Goal: Information Seeking & Learning: Learn about a topic

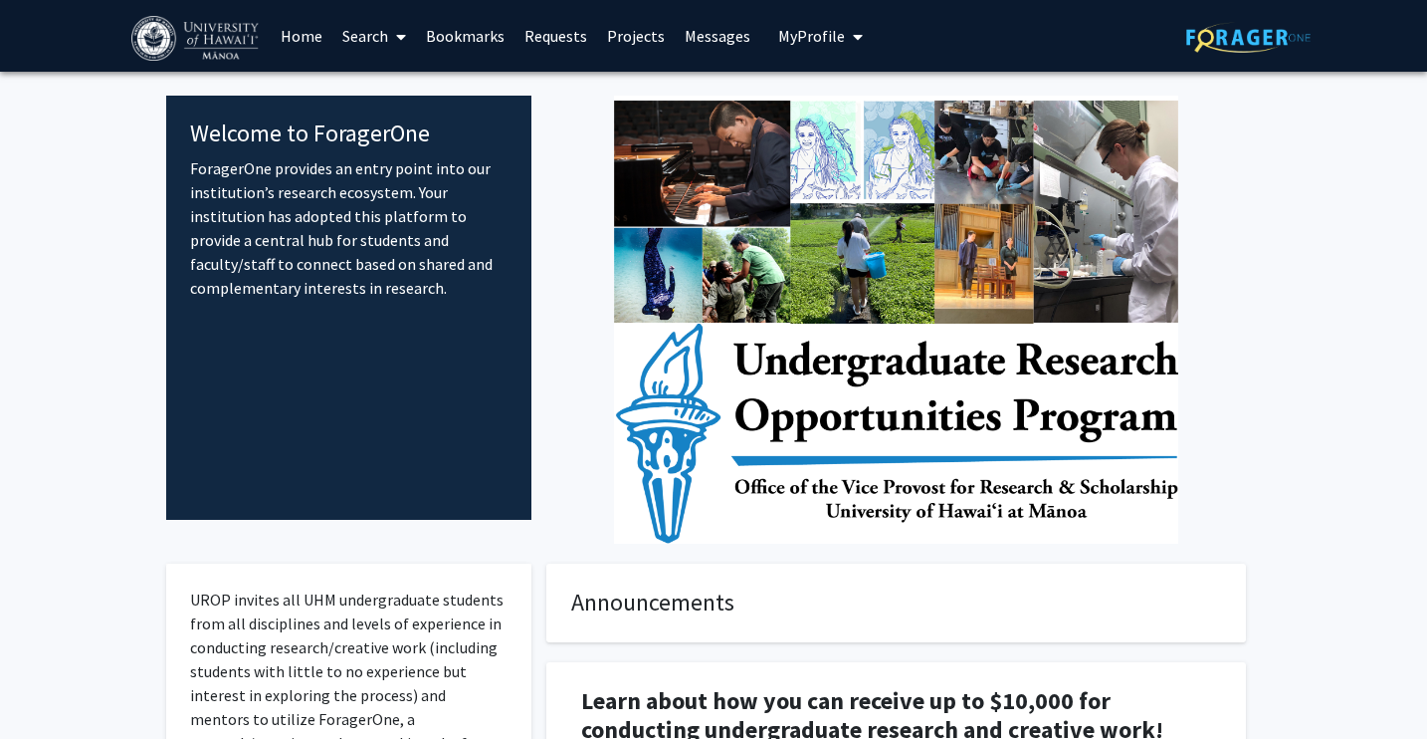
click at [348, 27] on link "Search" at bounding box center [374, 36] width 84 height 70
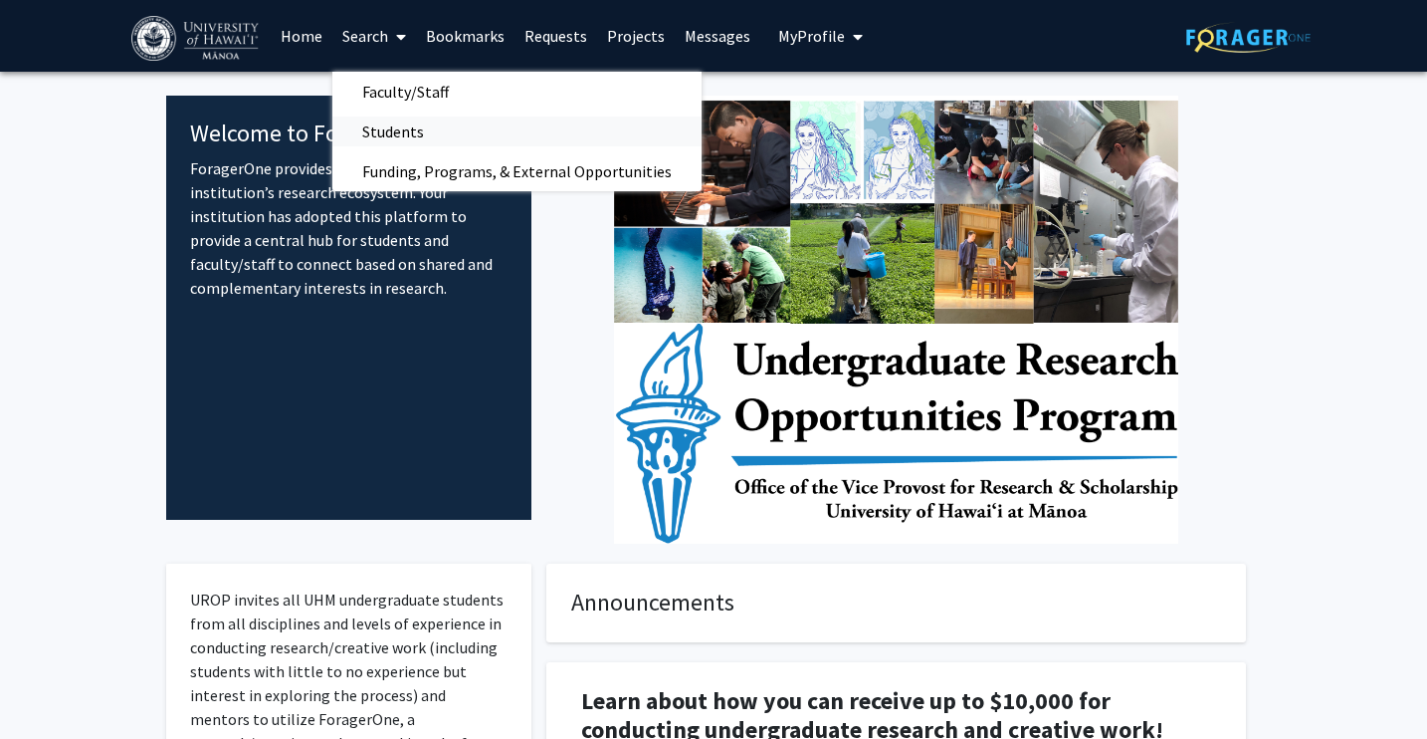
click at [399, 123] on span "Students" at bounding box center [392, 131] width 121 height 40
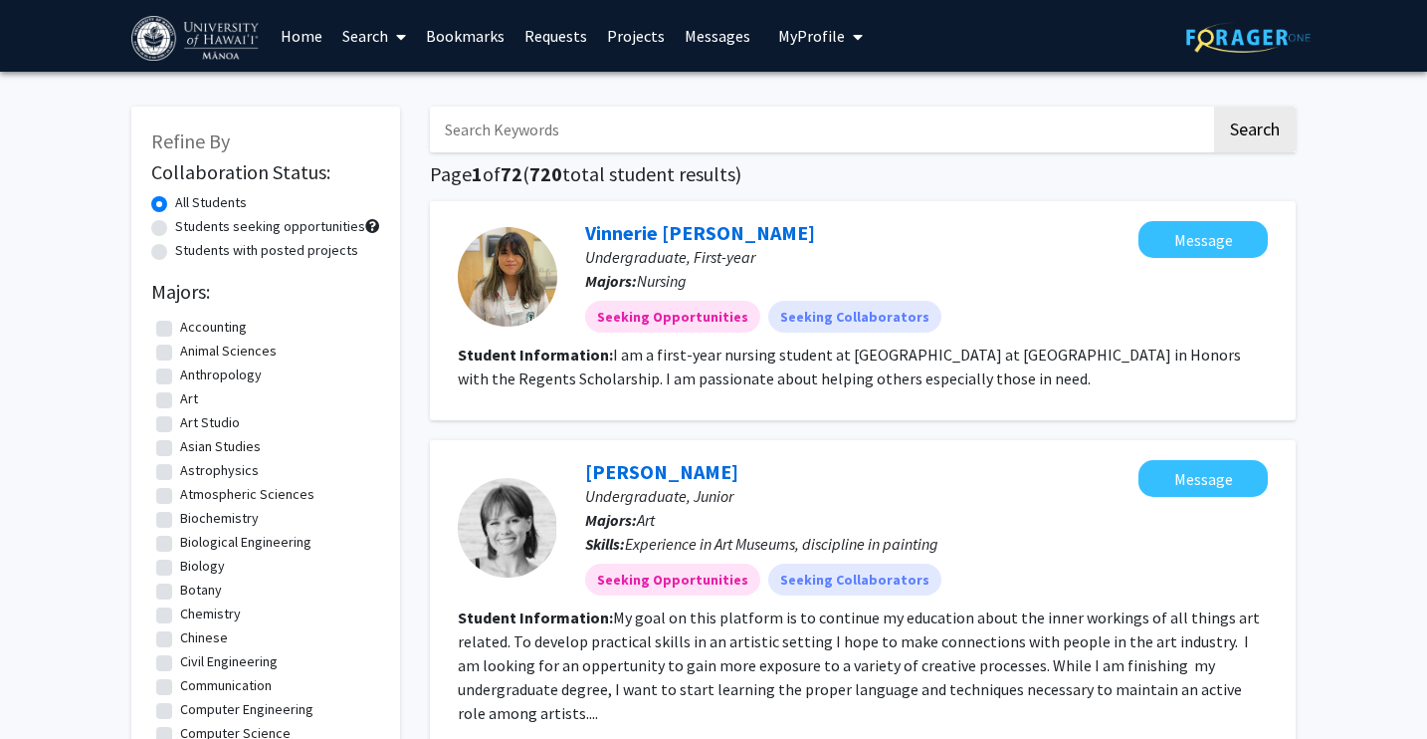
click at [382, 33] on link "Search" at bounding box center [374, 36] width 84 height 70
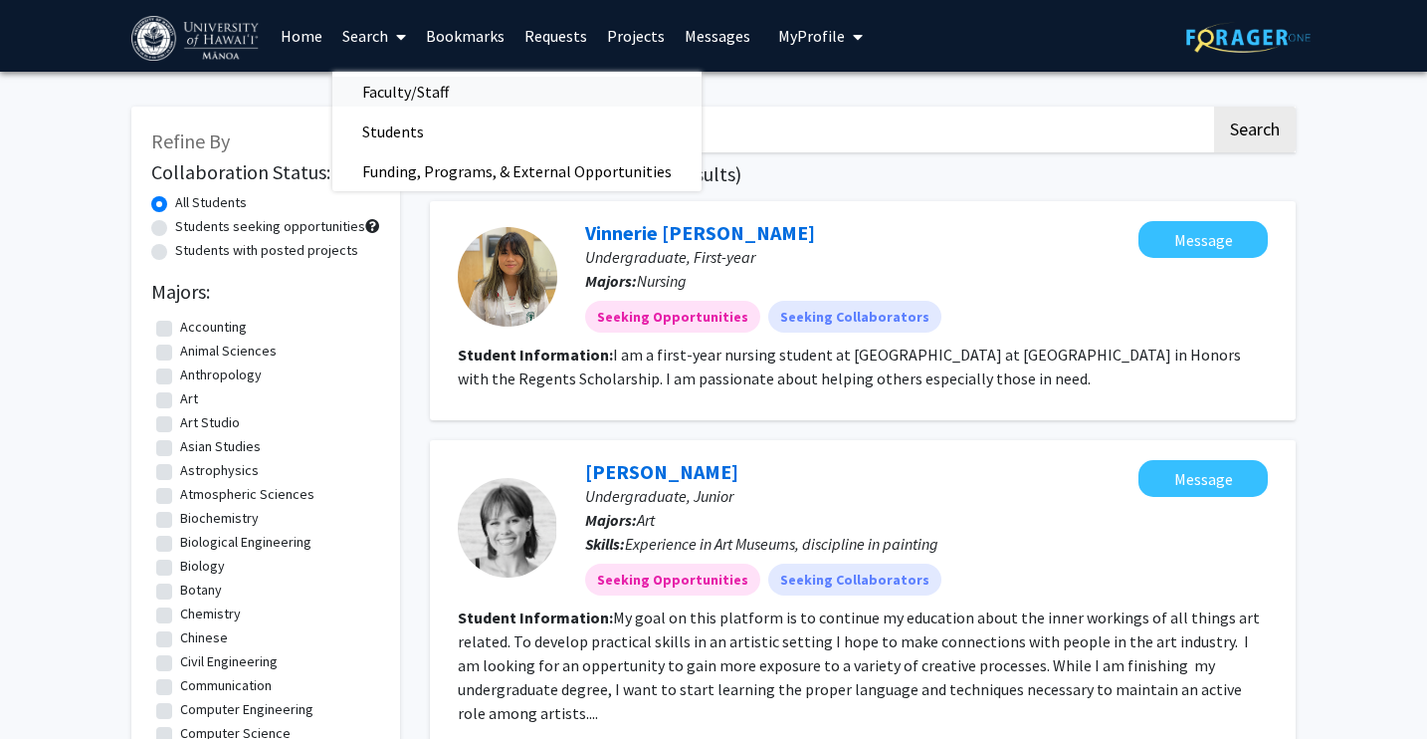
click at [378, 91] on span "Faculty/Staff" at bounding box center [405, 92] width 146 height 40
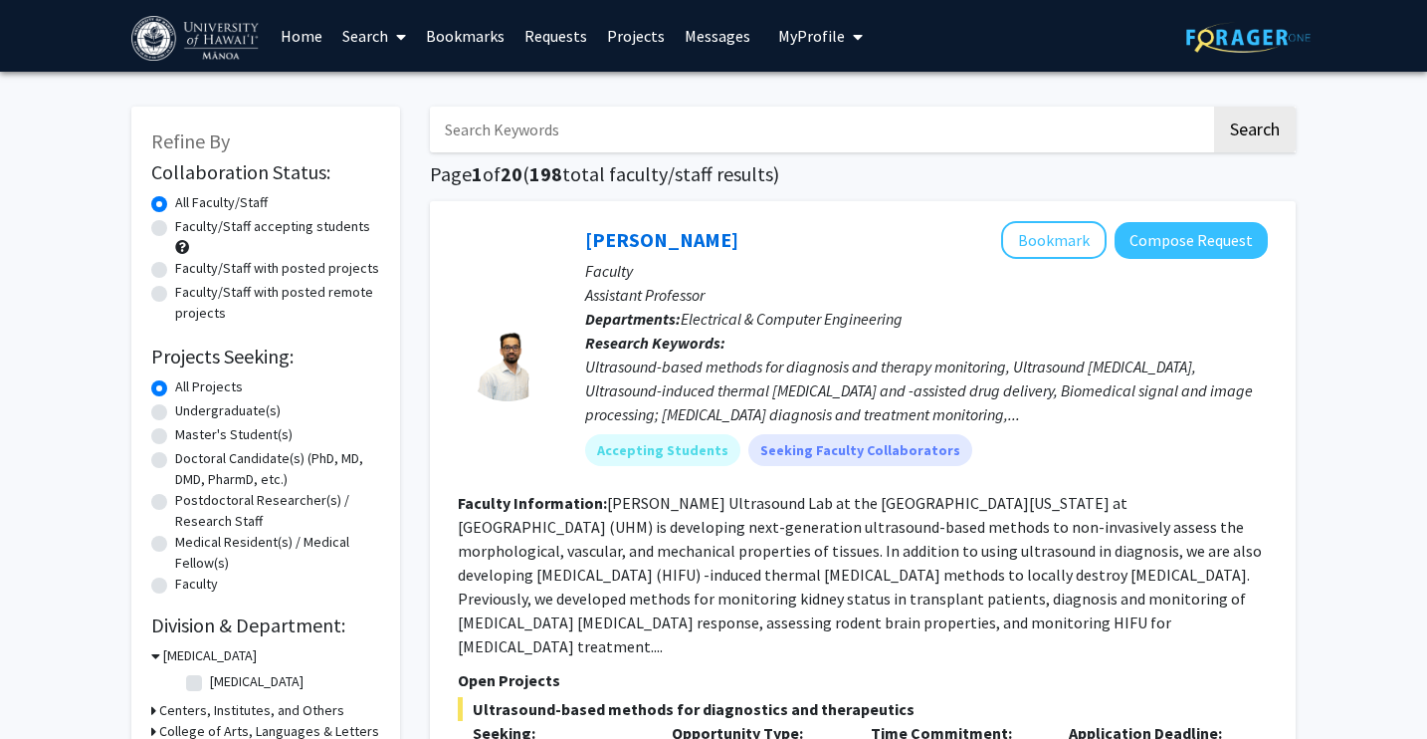
click at [263, 225] on label "Faculty/Staff accepting students" at bounding box center [272, 226] width 195 height 21
click at [188, 225] on input "Faculty/Staff accepting students" at bounding box center [181, 222] width 13 height 13
radio input "true"
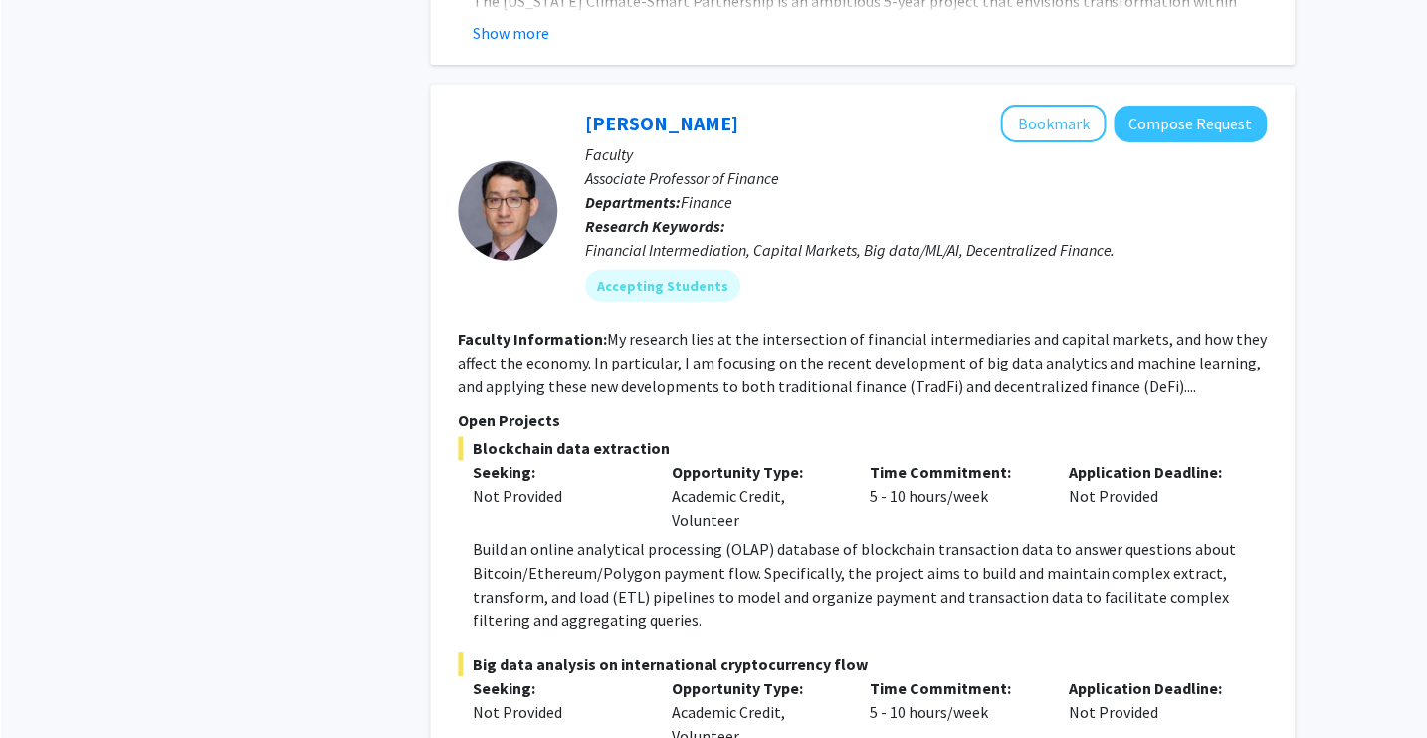
scroll to position [11967, 0]
